Goal: Task Accomplishment & Management: Use online tool/utility

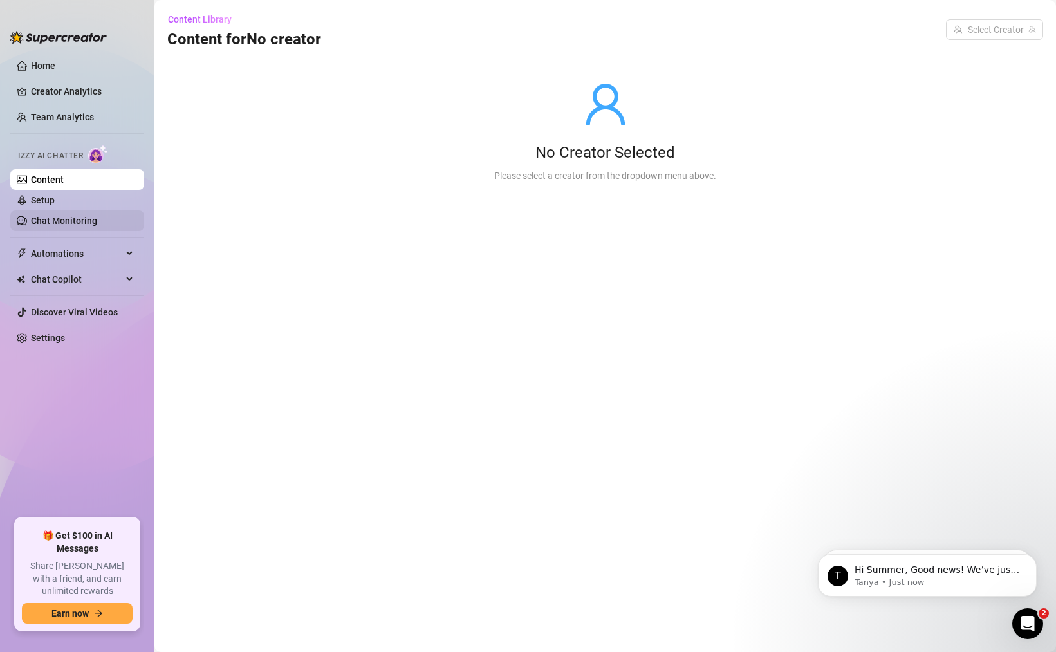
click at [95, 216] on link "Chat Monitoring" at bounding box center [64, 221] width 66 height 10
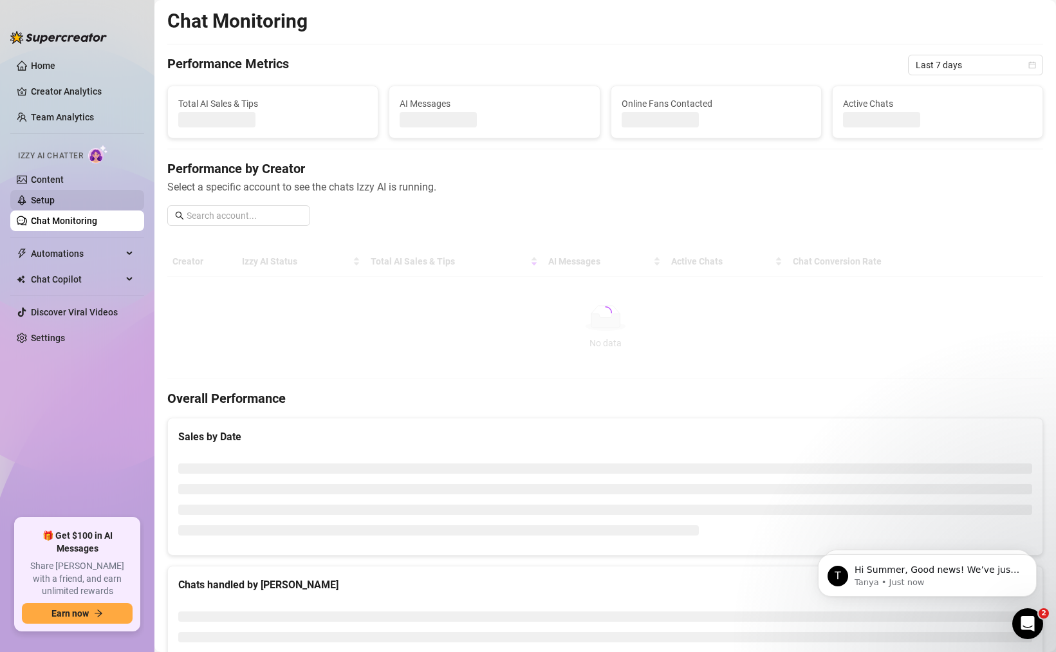
click at [55, 199] on link "Setup" at bounding box center [43, 200] width 24 height 10
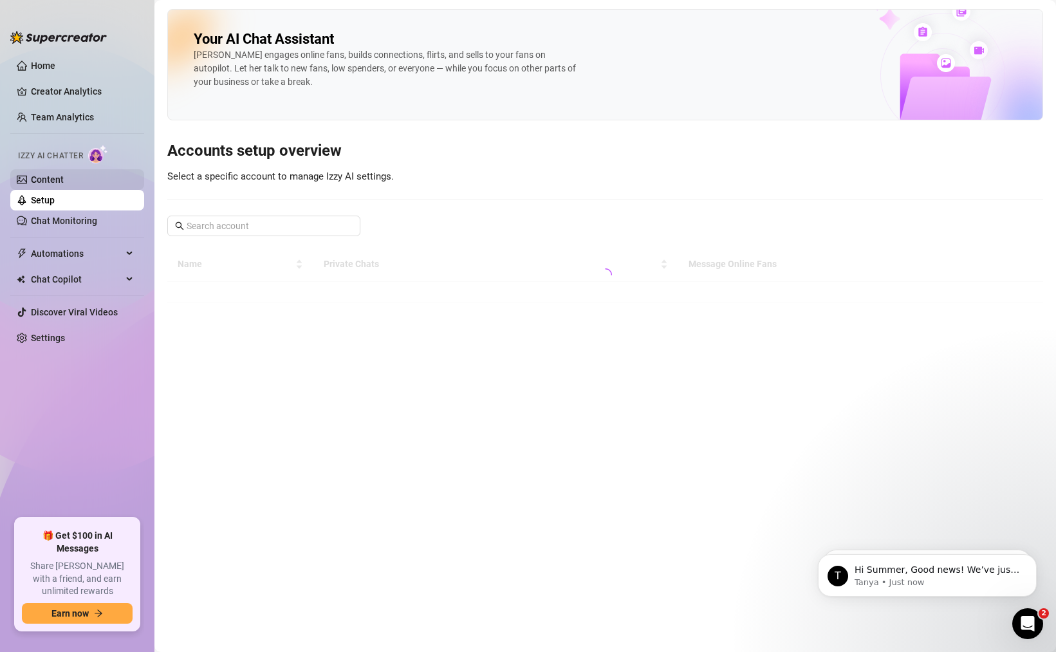
click at [64, 174] on link "Content" at bounding box center [47, 179] width 33 height 10
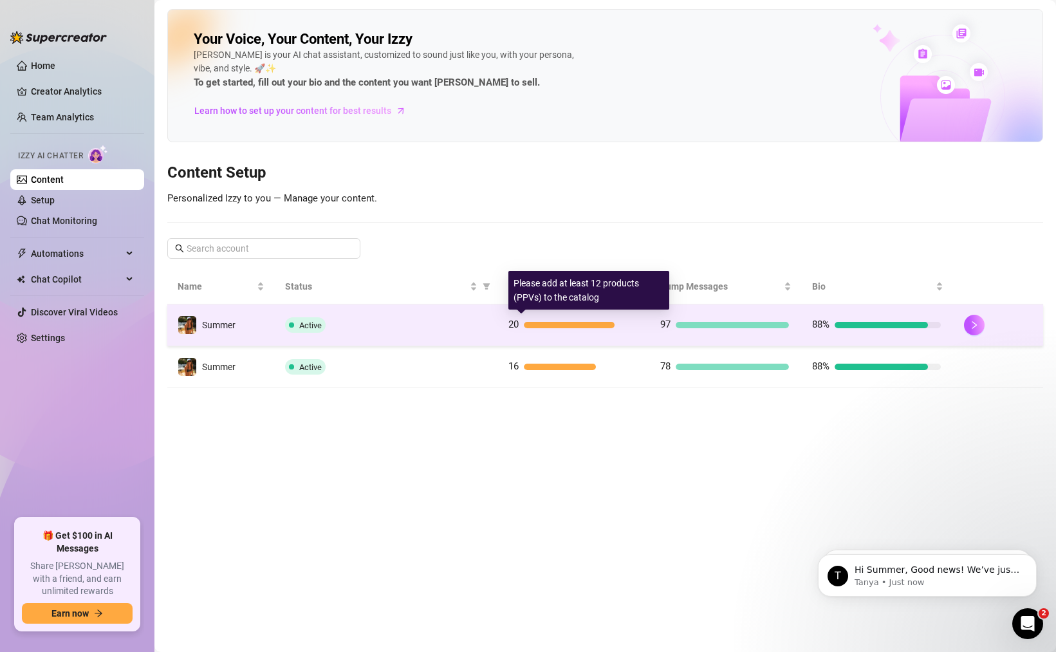
click at [613, 324] on div at bounding box center [569, 325] width 91 height 6
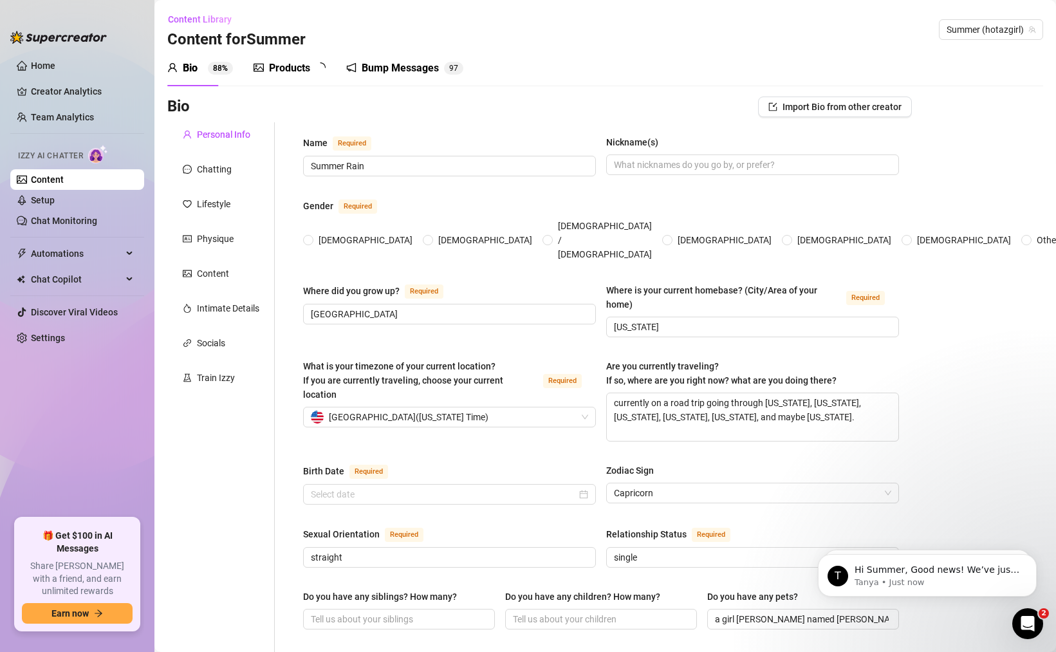
radio input "true"
type input "[DATE]"
click at [221, 167] on div "Chatting" at bounding box center [214, 169] width 35 height 14
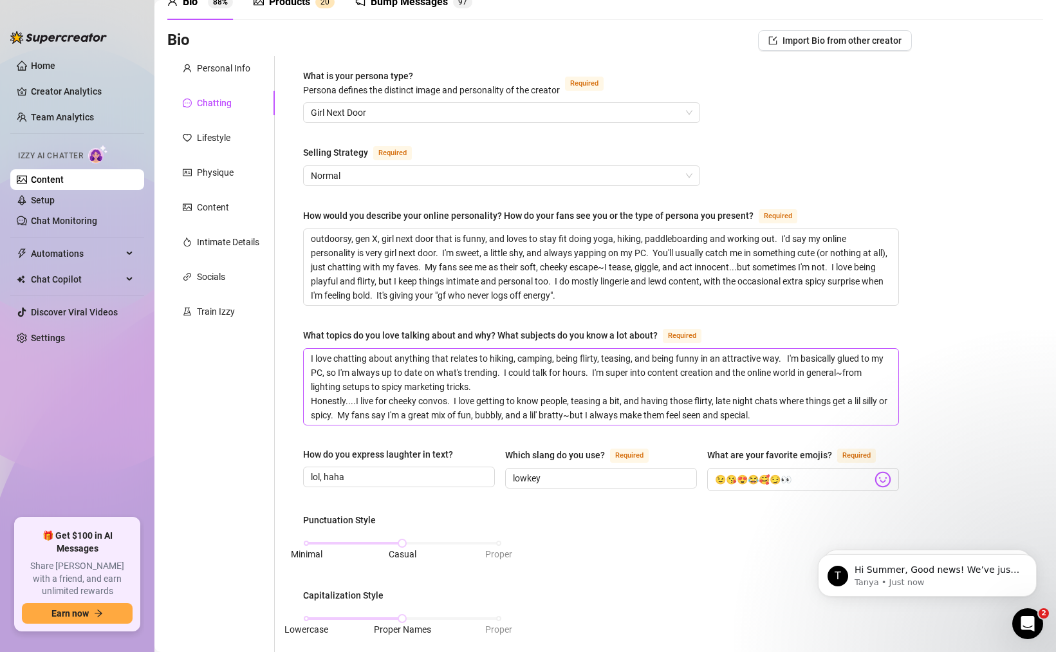
scroll to position [23, 0]
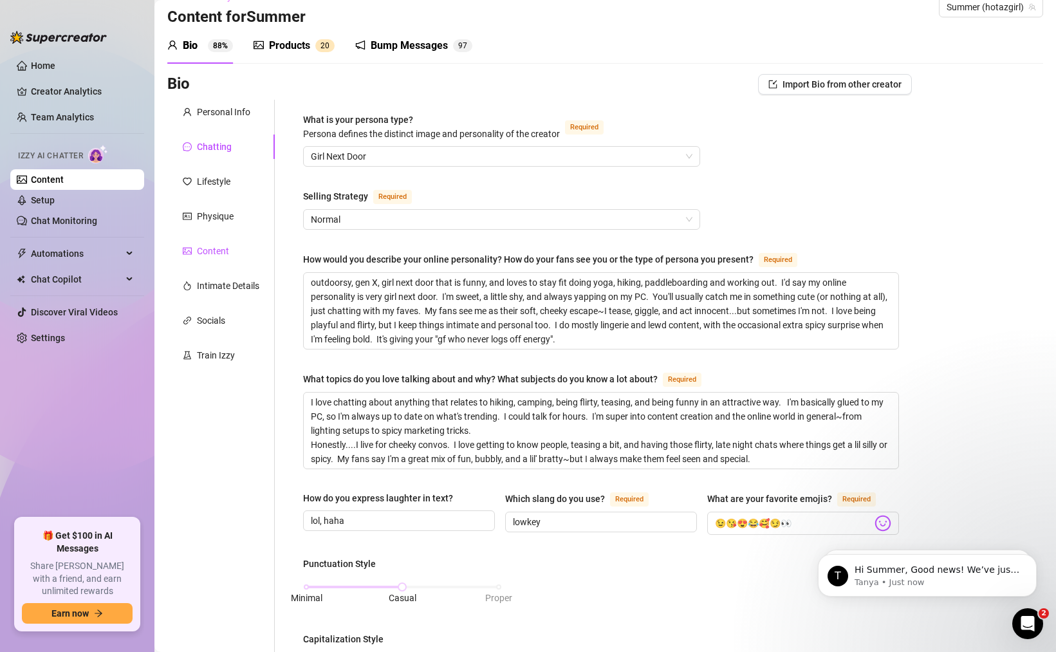
click at [213, 247] on div "Content" at bounding box center [213, 251] width 32 height 14
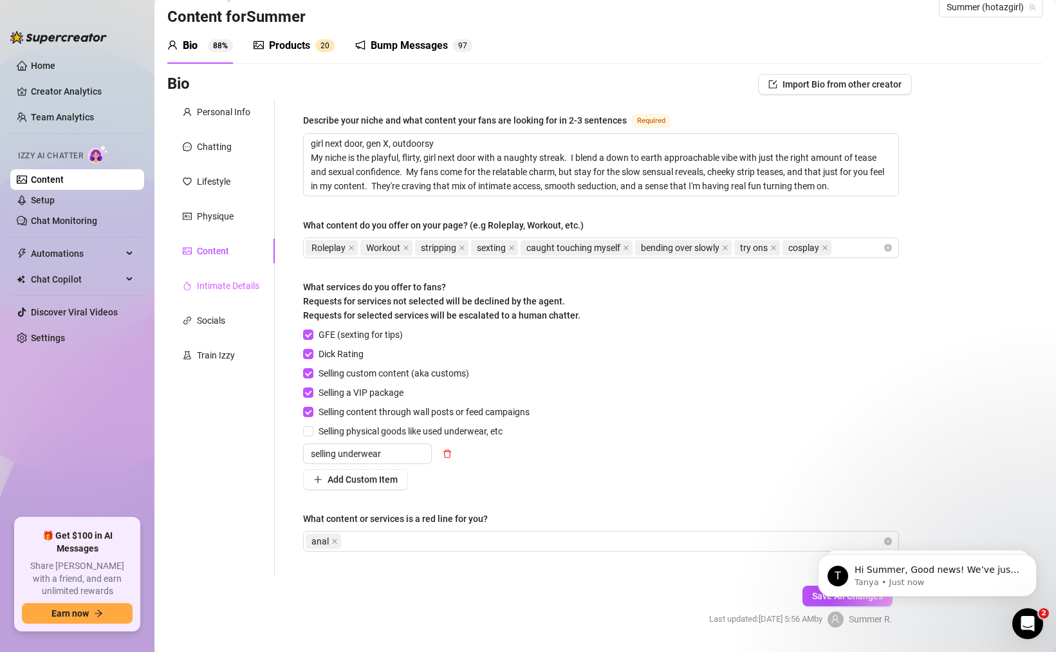
click at [214, 294] on div "Intimate Details" at bounding box center [220, 286] width 107 height 24
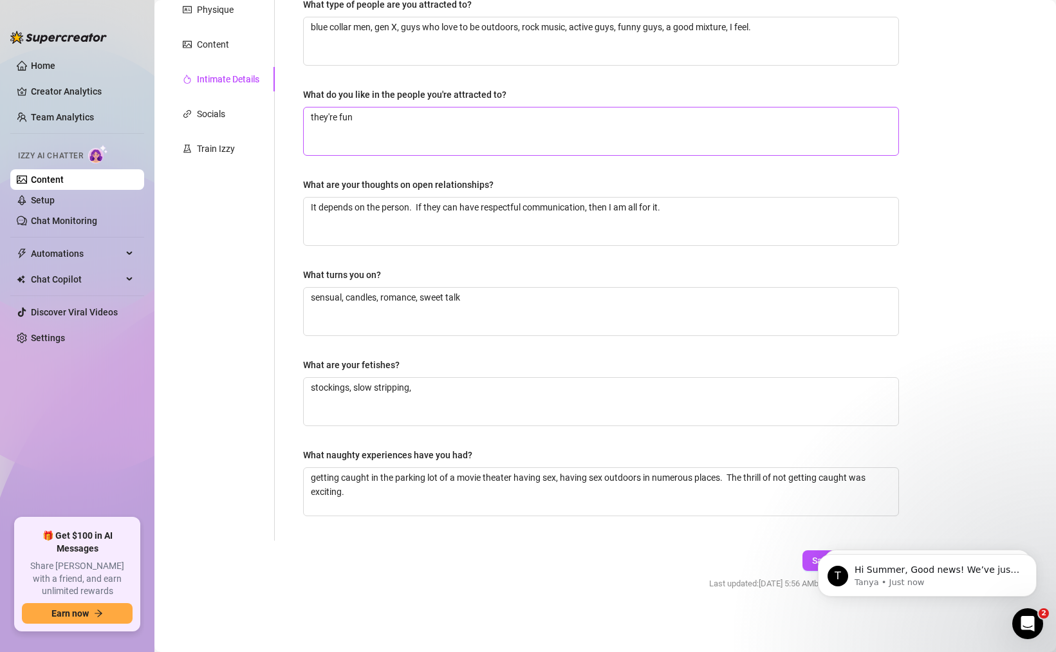
scroll to position [230, 0]
click at [216, 114] on div "Socials" at bounding box center [211, 113] width 28 height 14
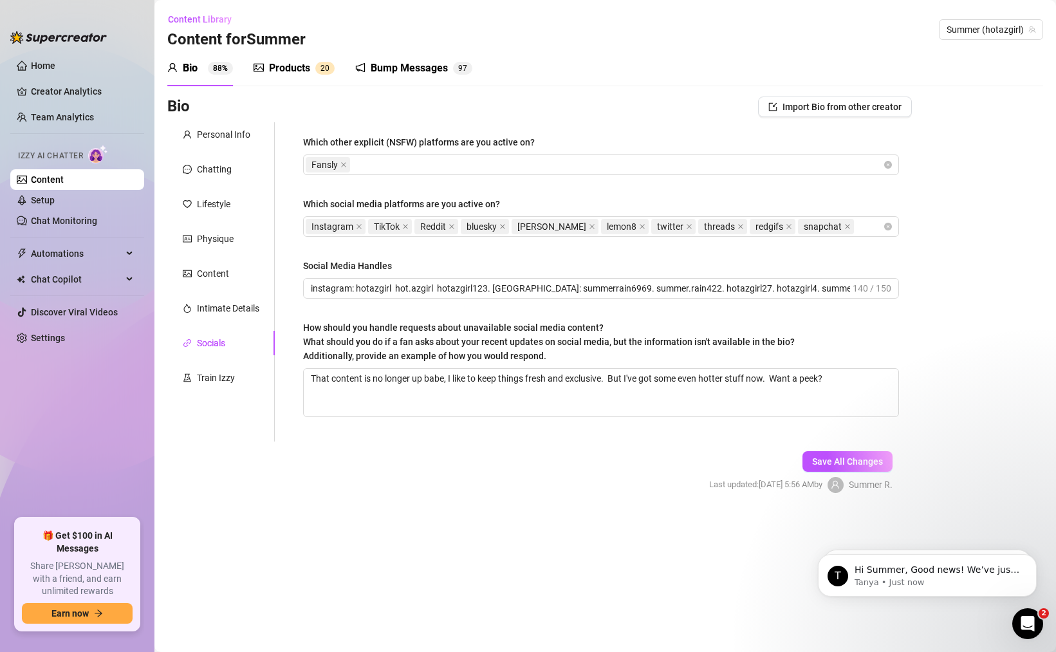
scroll to position [0, 0]
click at [229, 377] on div "Train Izzy" at bounding box center [216, 378] width 38 height 14
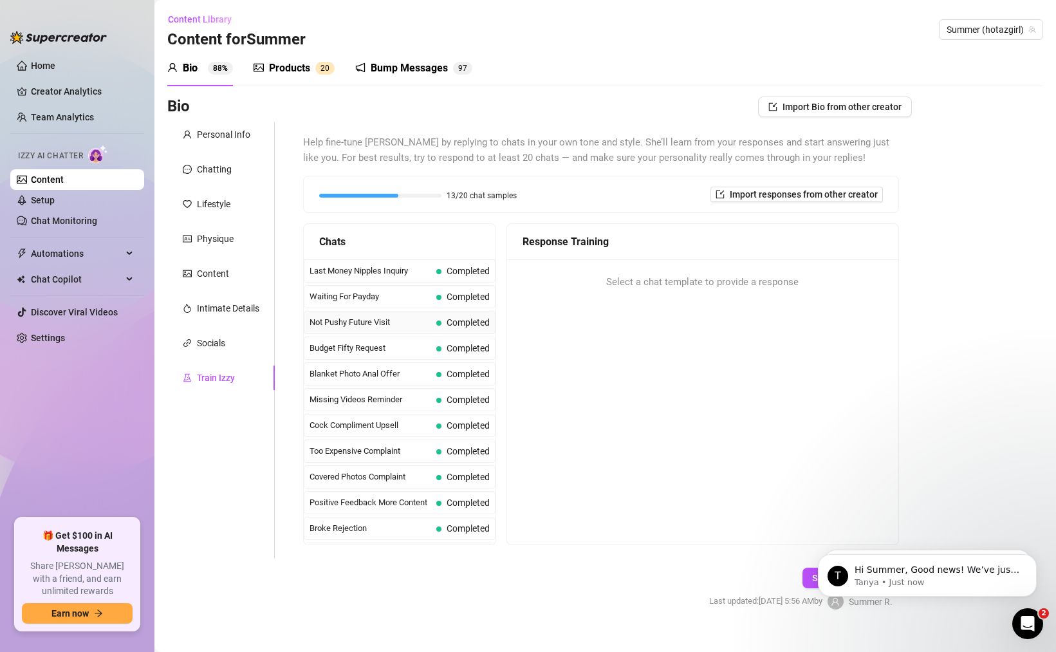
click at [375, 325] on span "Not Pushy Future Visit" at bounding box center [371, 322] width 122 height 13
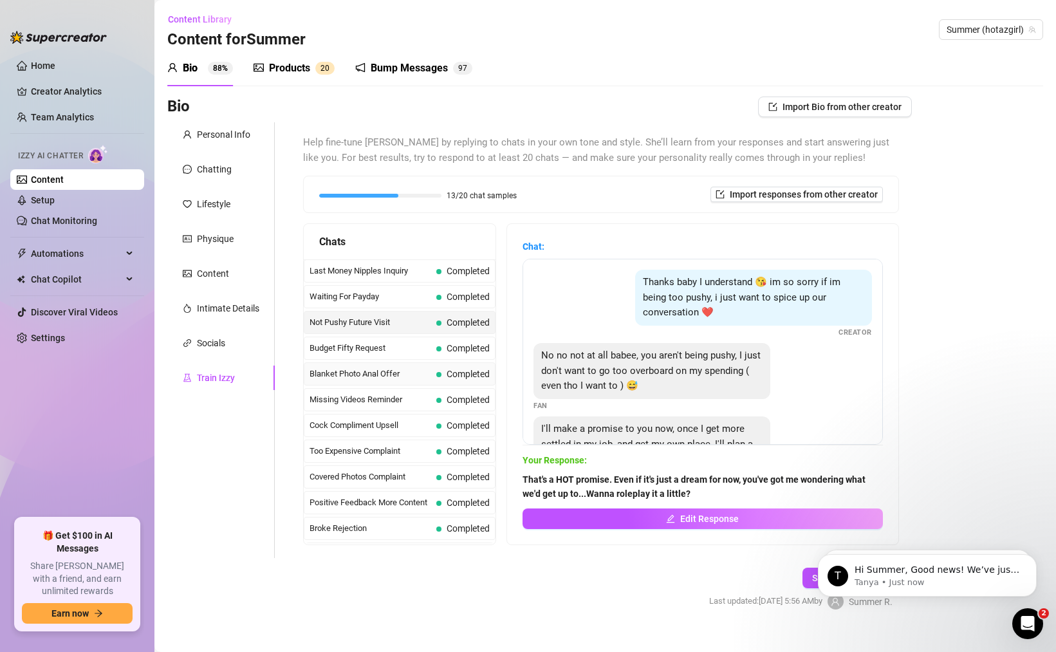
click at [425, 363] on div "Blanket Photo Anal Offer Completed" at bounding box center [400, 373] width 192 height 23
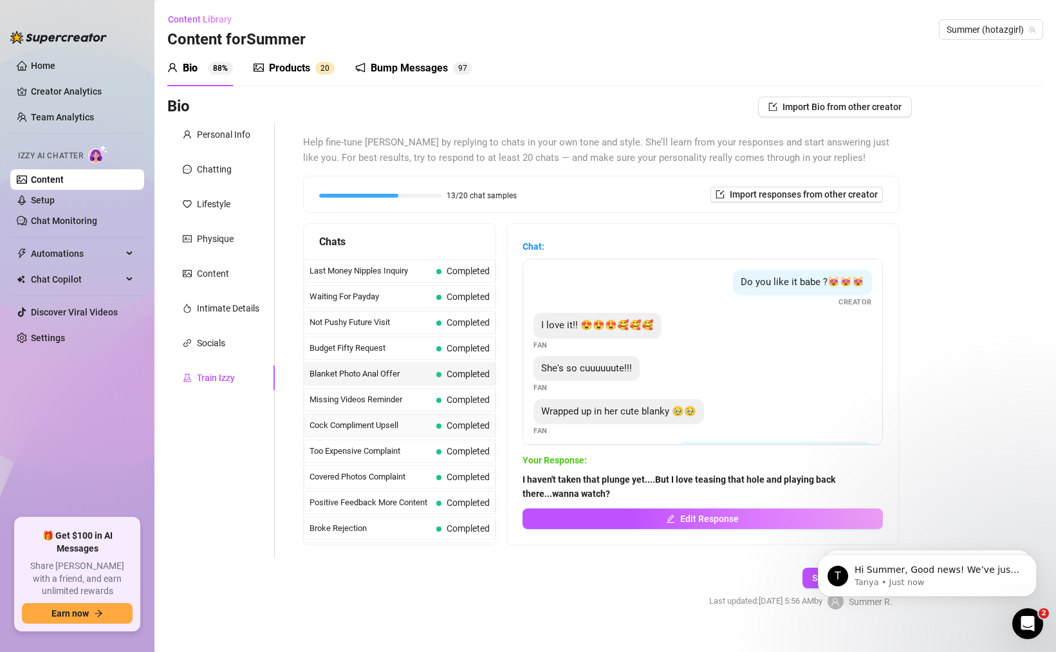
click at [411, 416] on div "Cock Compliment Upsell Completed" at bounding box center [400, 425] width 192 height 23
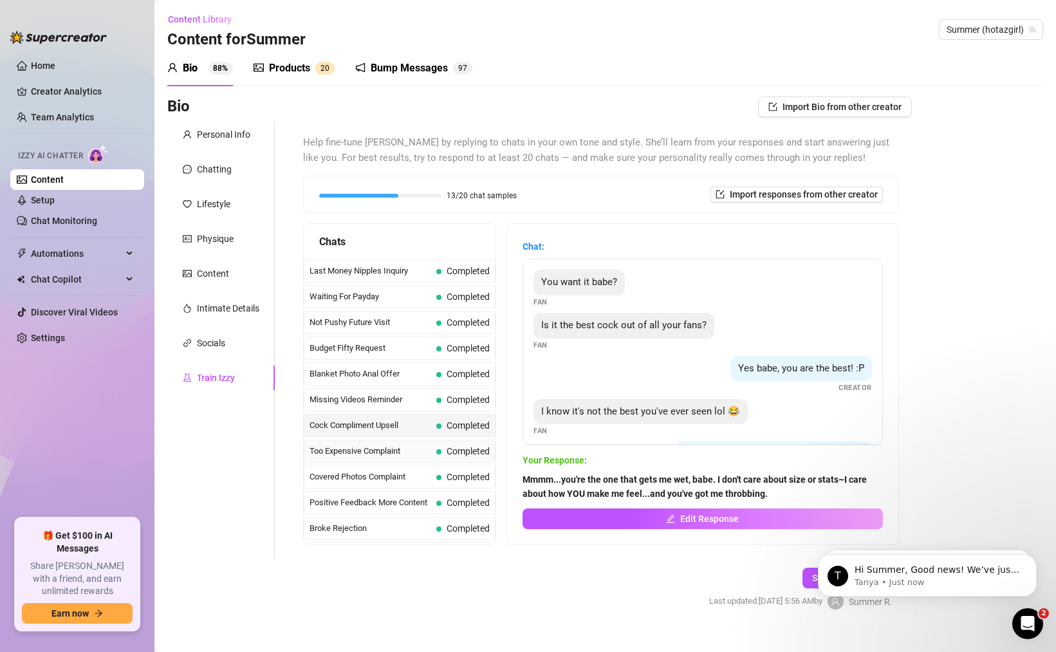
click at [406, 457] on span "Too Expensive Complaint" at bounding box center [371, 451] width 122 height 13
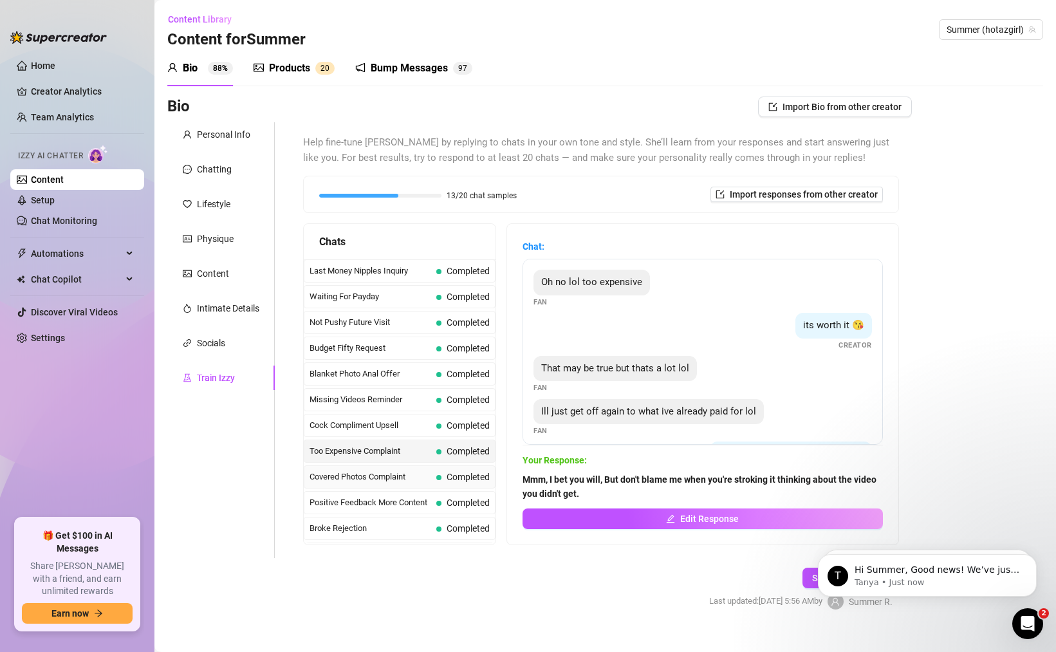
click at [402, 485] on div "Covered Photos Complaint Completed" at bounding box center [400, 476] width 192 height 23
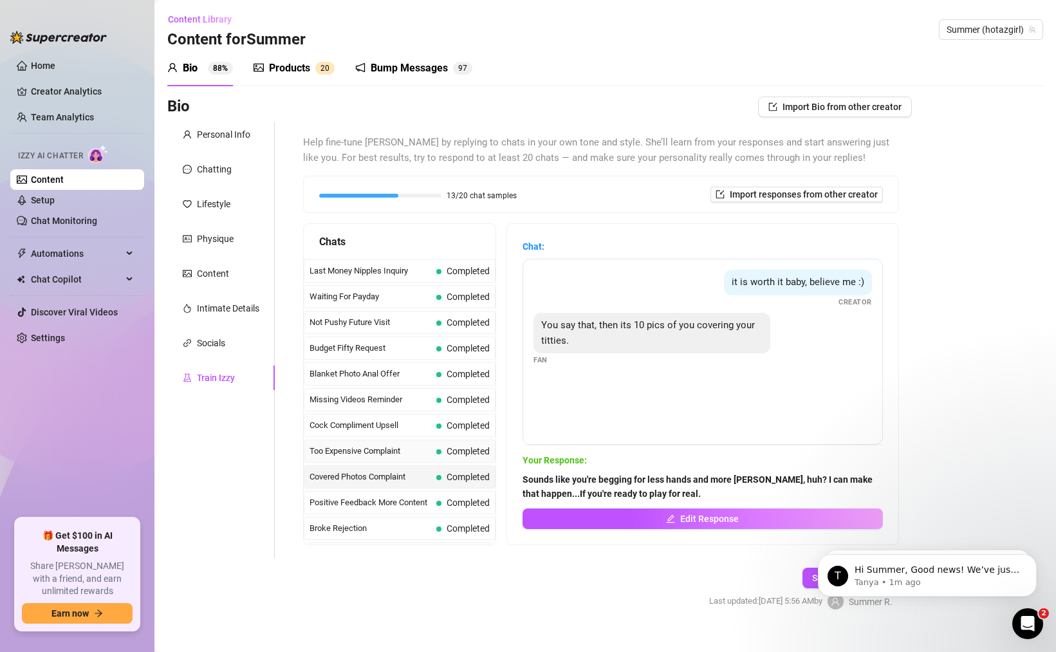
scroll to position [77, 0]
click at [397, 453] on span "Broke Rejection" at bounding box center [371, 451] width 122 height 13
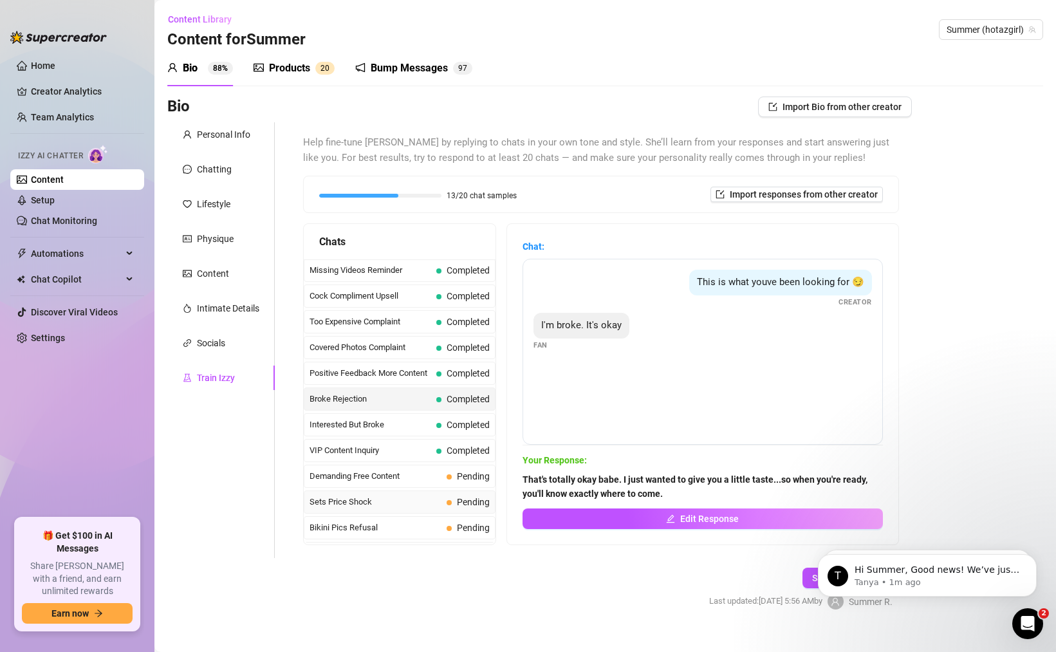
scroll to position [0, 0]
click at [406, 303] on span "Waiting For Payday" at bounding box center [371, 296] width 122 height 13
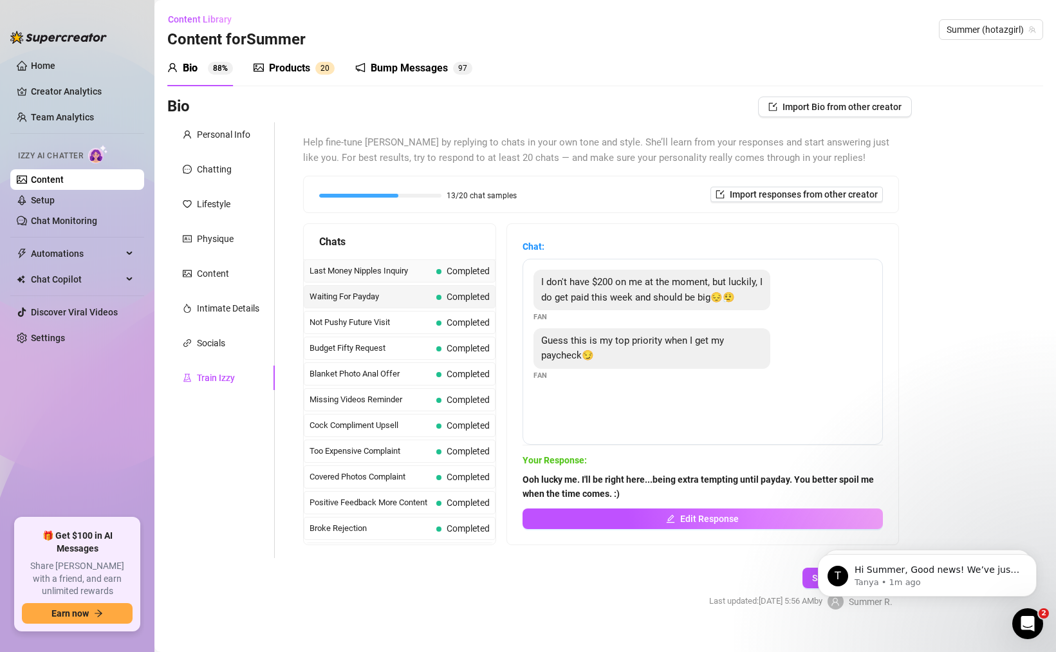
click at [407, 273] on span "Last Money Nipples Inquiry" at bounding box center [371, 271] width 122 height 13
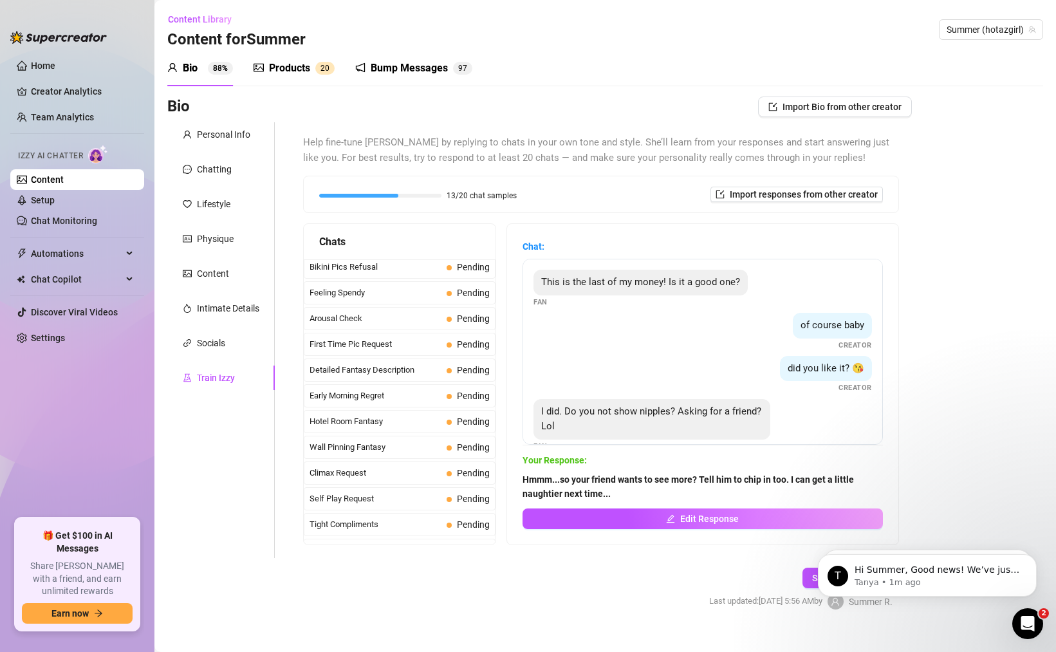
scroll to position [583, 0]
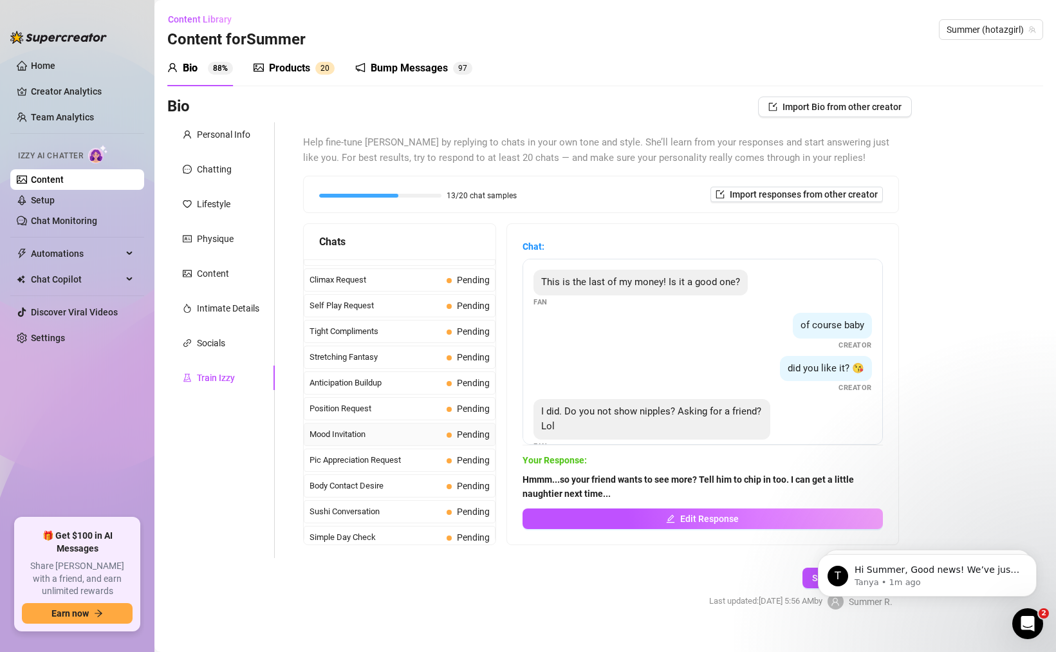
click at [423, 433] on span "Mood Invitation" at bounding box center [376, 434] width 132 height 13
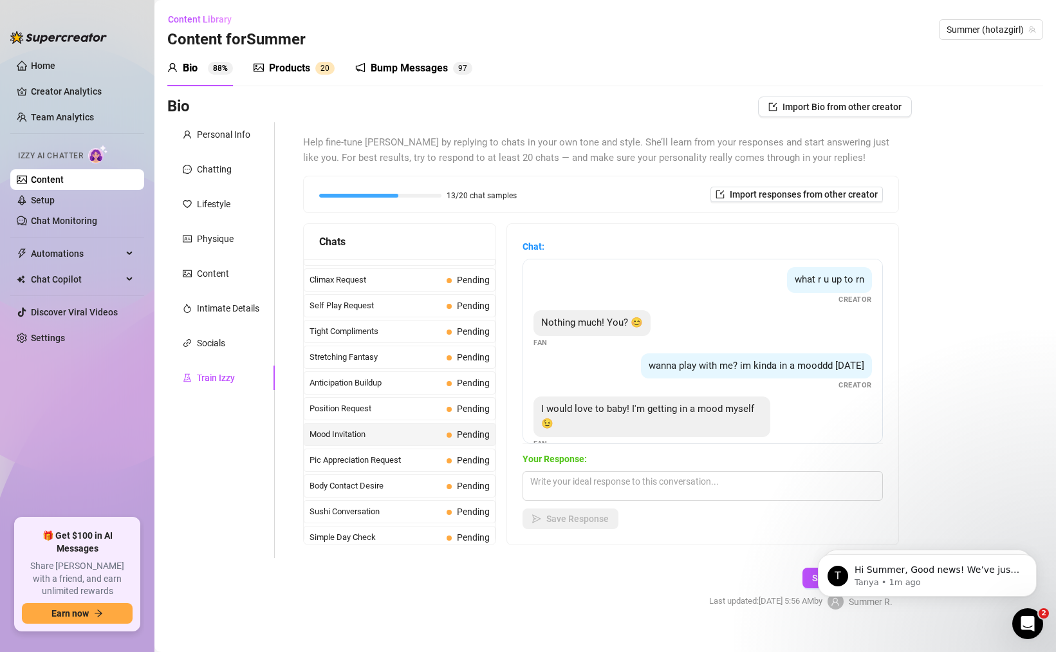
scroll to position [0, 0]
click at [442, 418] on div "Position Request Pending" at bounding box center [400, 408] width 192 height 23
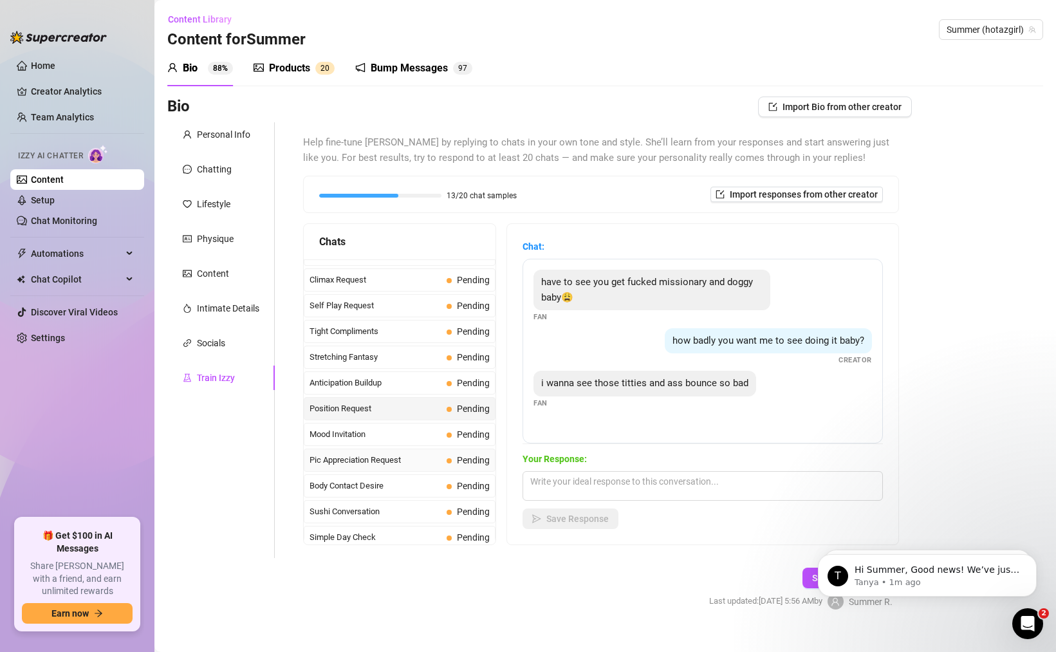
click at [421, 449] on div "Pic Appreciation Request Pending" at bounding box center [400, 460] width 192 height 23
